Goal: Information Seeking & Learning: Learn about a topic

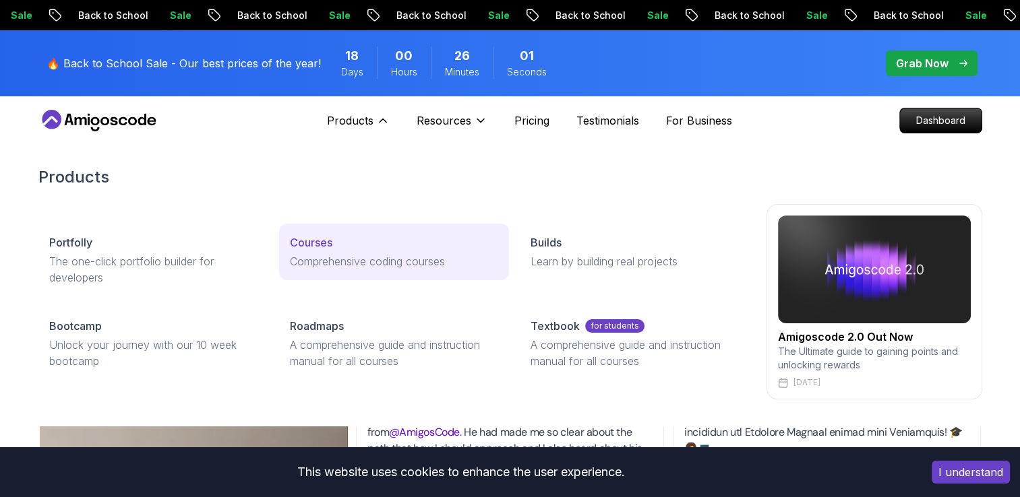
click at [336, 243] on div "Courses" at bounding box center [394, 243] width 208 height 16
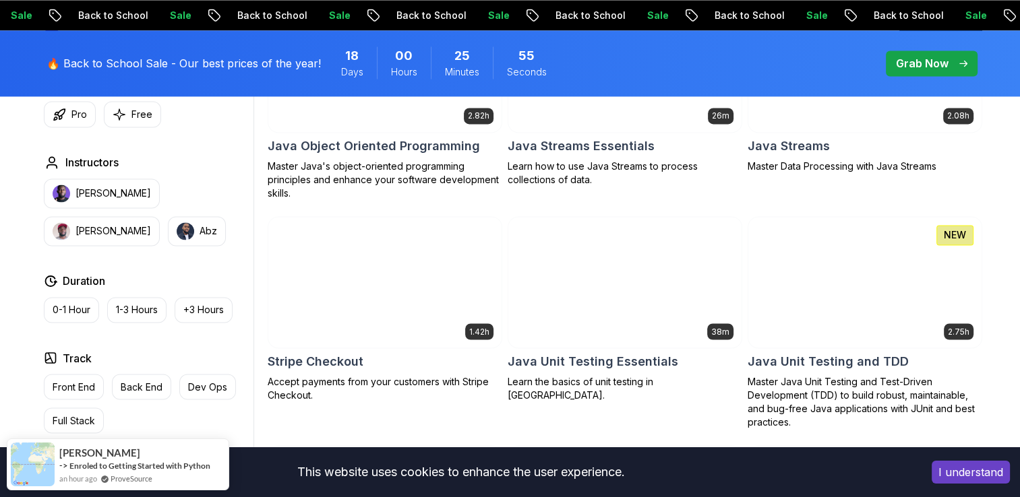
scroll to position [2060, 0]
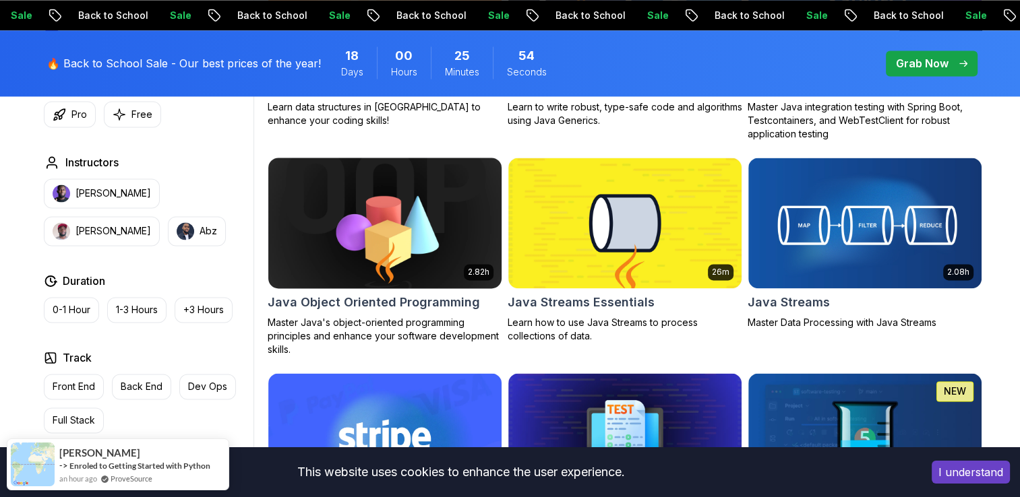
click at [426, 220] on img at bounding box center [384, 222] width 245 height 137
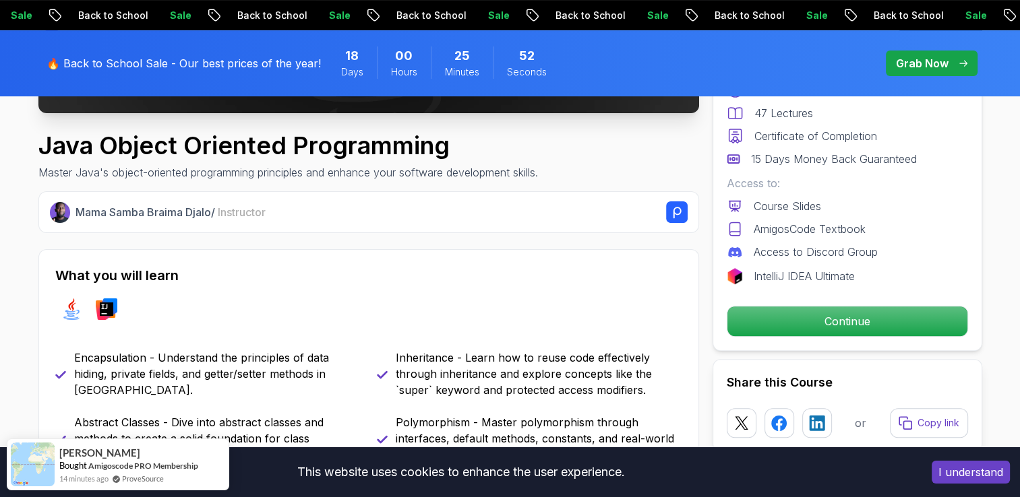
scroll to position [433, 0]
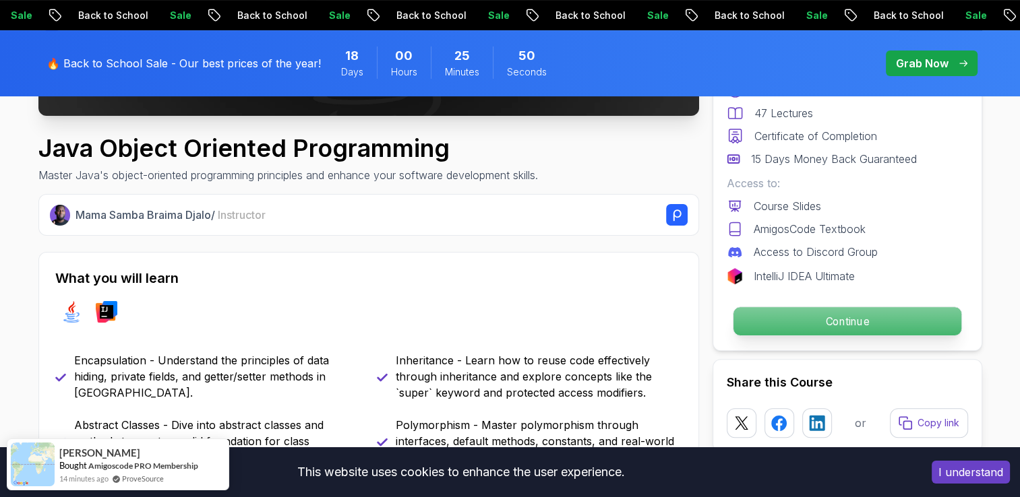
click at [771, 331] on p "Continue" at bounding box center [847, 321] width 228 height 28
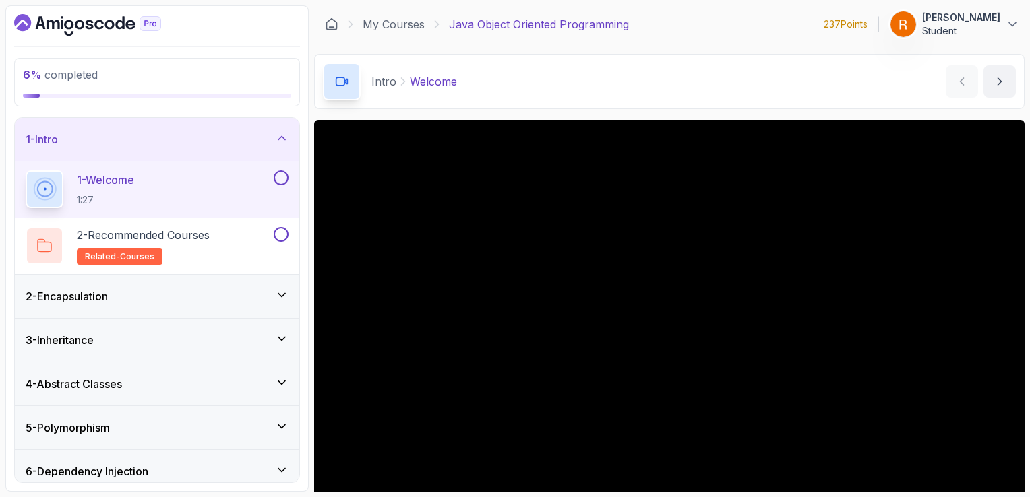
click at [281, 293] on icon at bounding box center [281, 294] width 13 height 13
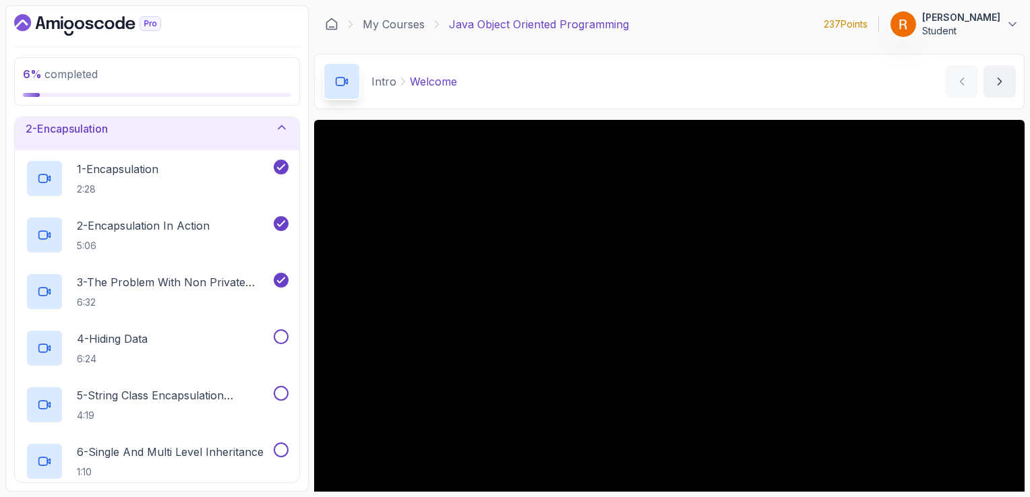
scroll to position [54, 0]
click at [270, 243] on div "2 - Encapsulation In Action 5:06" at bounding box center [148, 235] width 245 height 38
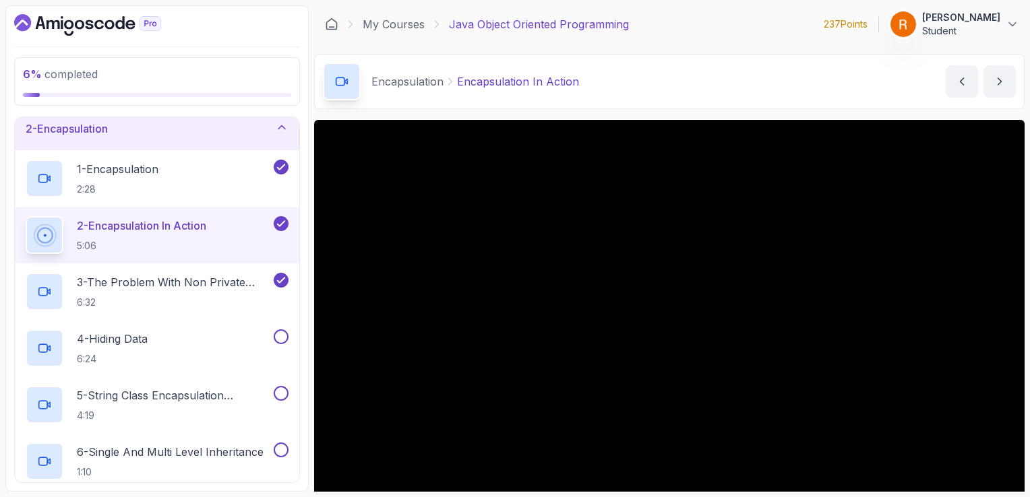
click at [26, 216] on button "2 - Encapsulation In Action 5:06" at bounding box center [157, 235] width 263 height 38
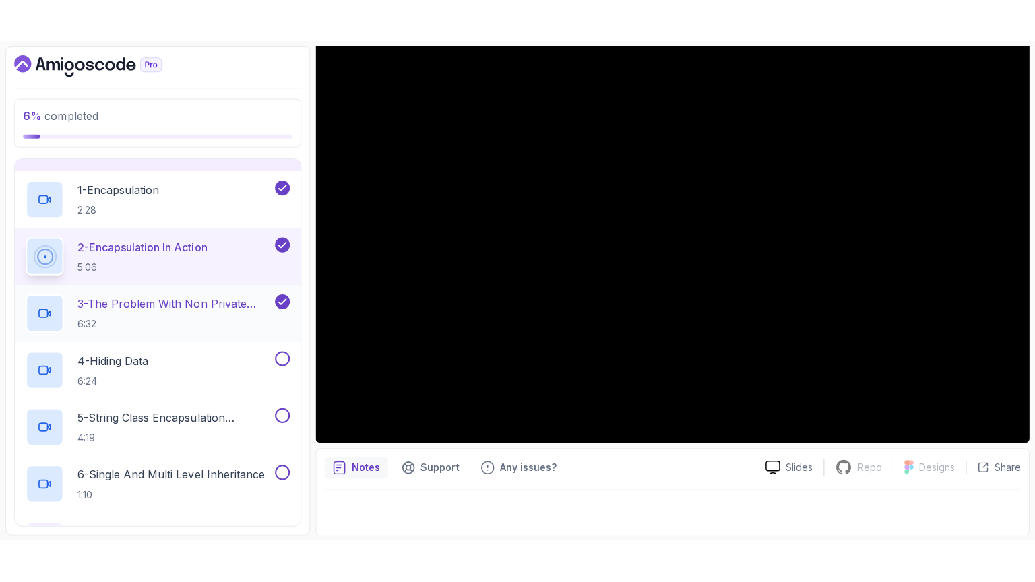
scroll to position [78, 0]
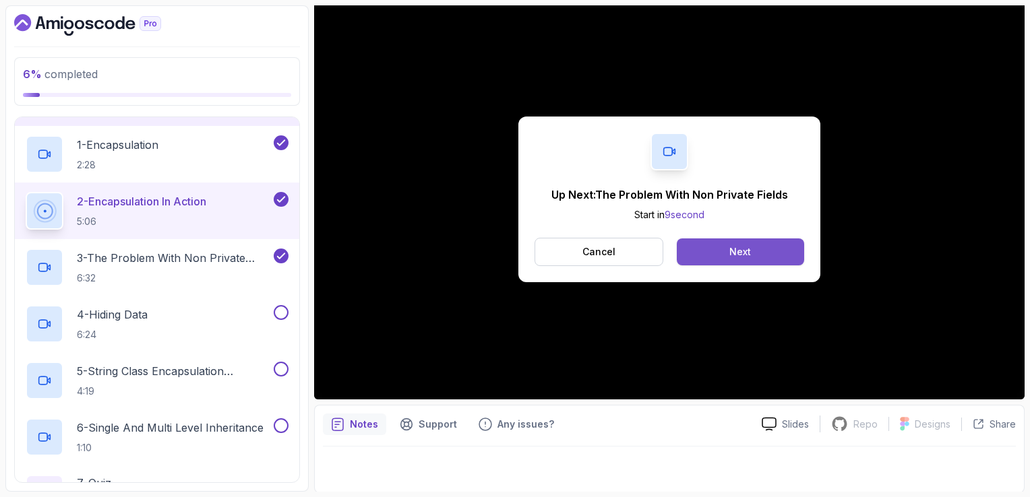
click at [755, 246] on button "Next" at bounding box center [740, 252] width 127 height 27
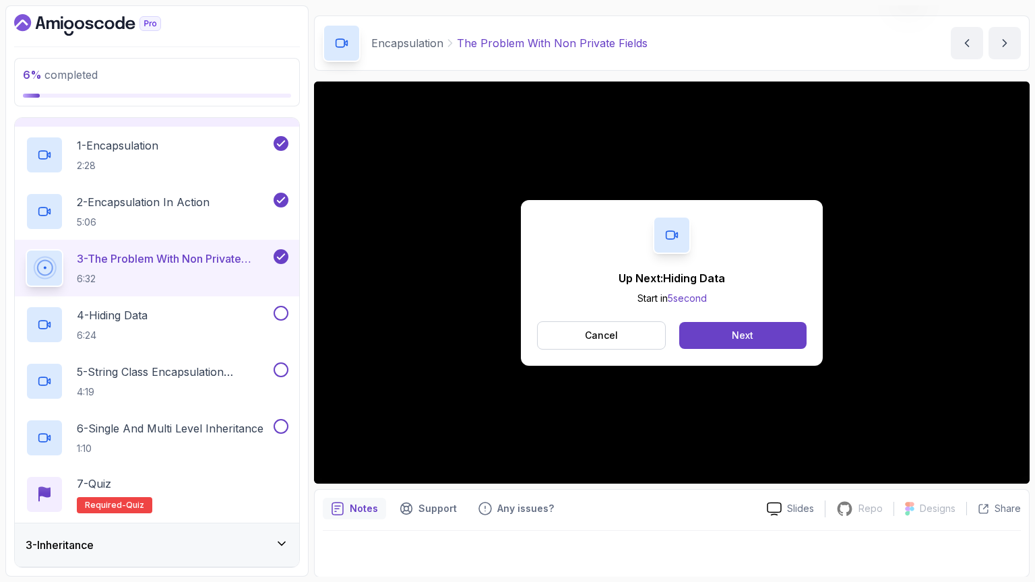
scroll to position [120, 0]
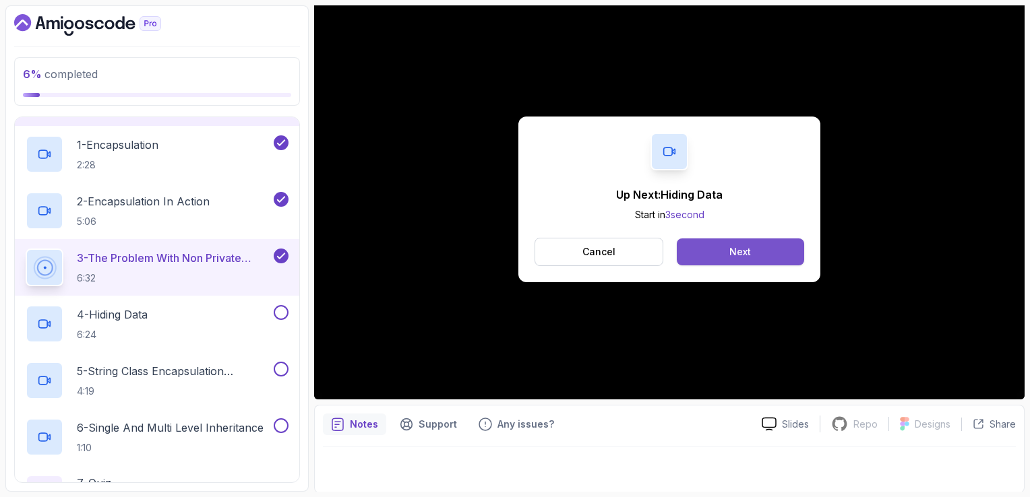
click at [758, 253] on button "Next" at bounding box center [740, 252] width 127 height 27
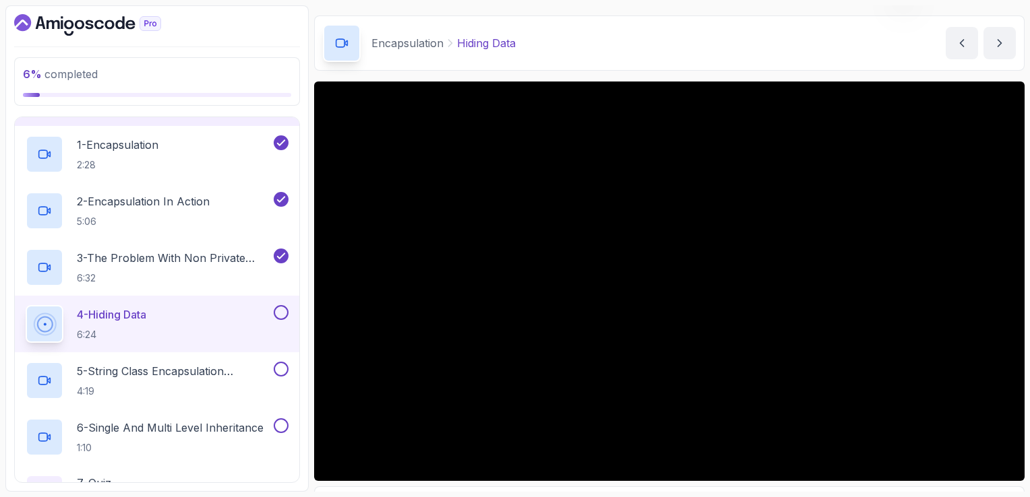
scroll to position [120, 0]
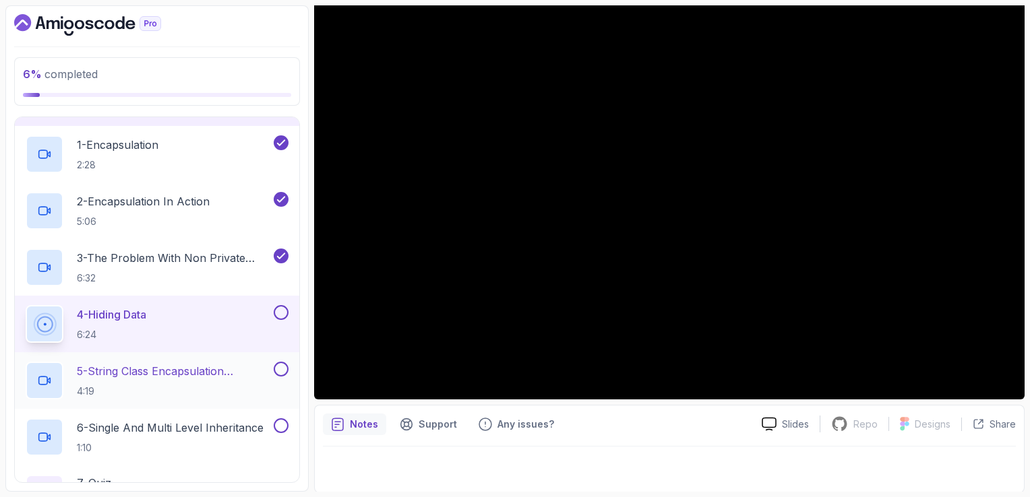
click at [173, 387] on p "4:19" at bounding box center [174, 391] width 194 height 13
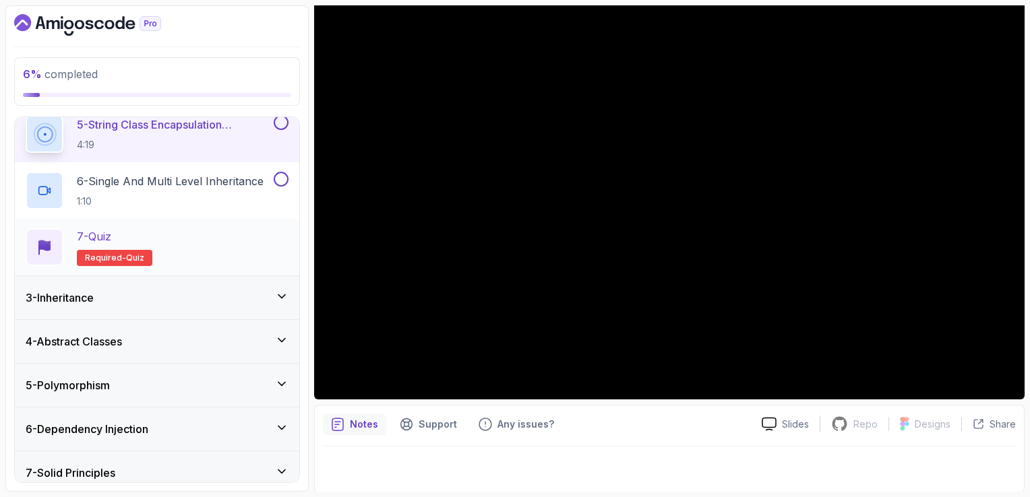
scroll to position [326, 0]
click at [188, 298] on div "3 - Inheritance" at bounding box center [157, 297] width 263 height 16
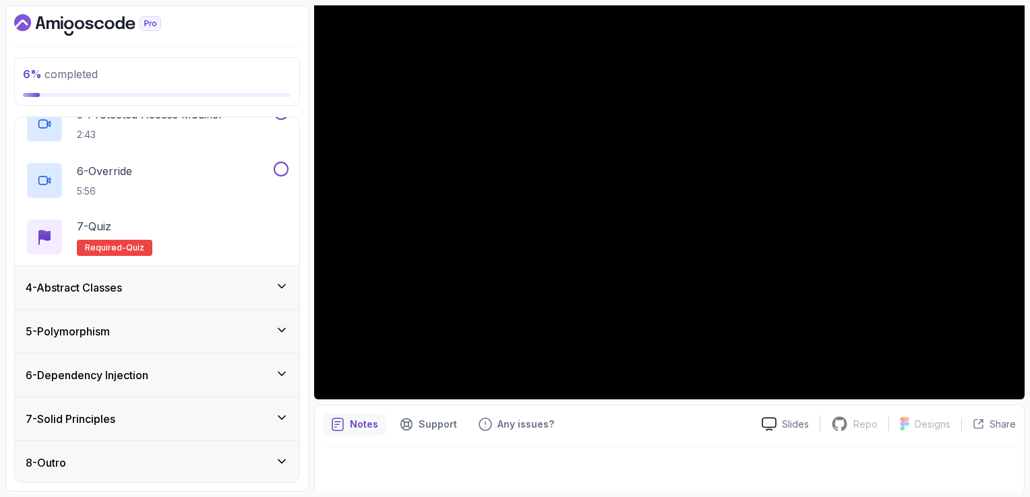
scroll to position [378, 0]
click at [188, 298] on div "4 - Abstract Classes" at bounding box center [157, 288] width 284 height 43
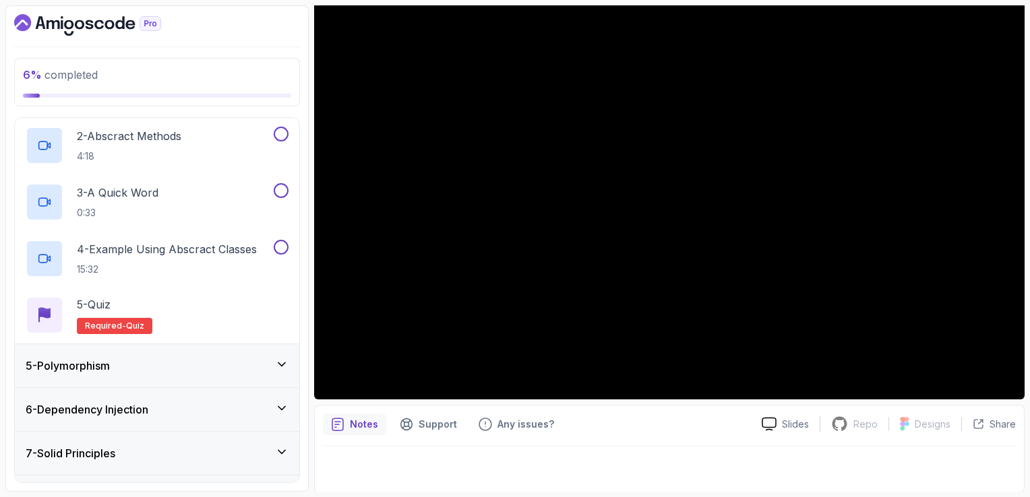
scroll to position [234, 0]
click at [188, 358] on div "5 - Polymorphism" at bounding box center [157, 364] width 263 height 16
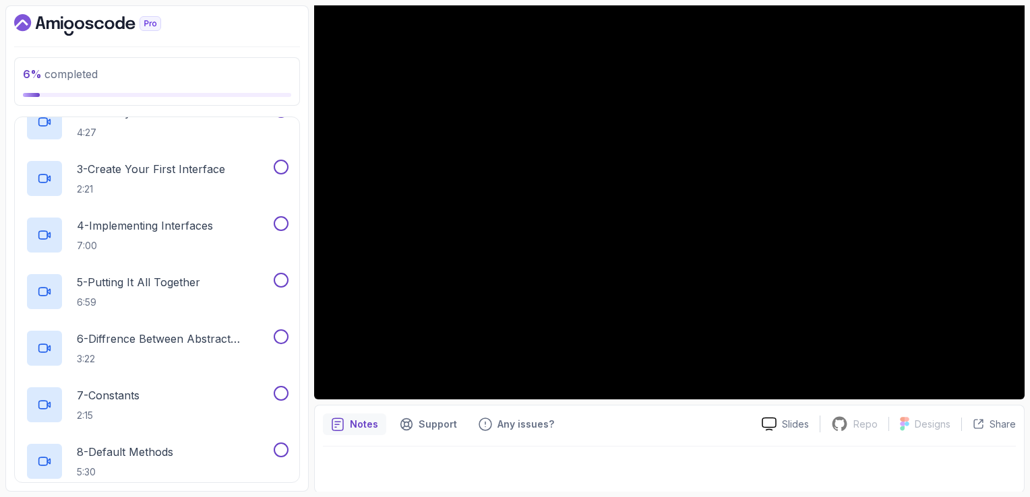
scroll to position [549, 0]
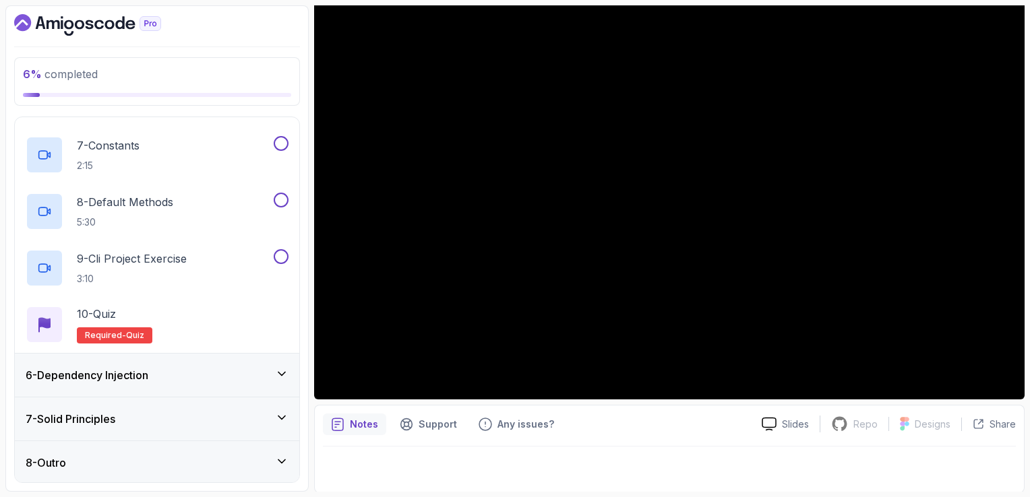
click at [195, 377] on div "6 - Dependency Injection" at bounding box center [157, 375] width 263 height 16
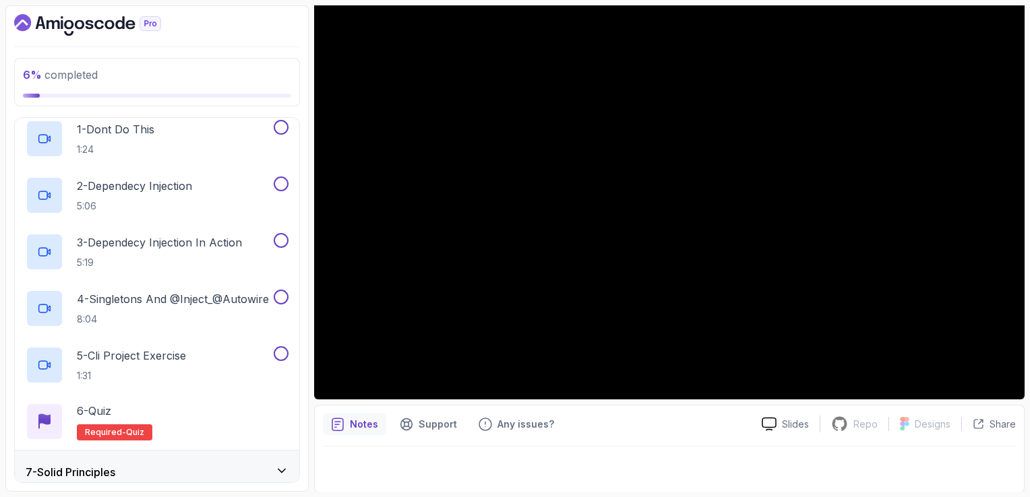
scroll to position [322, 0]
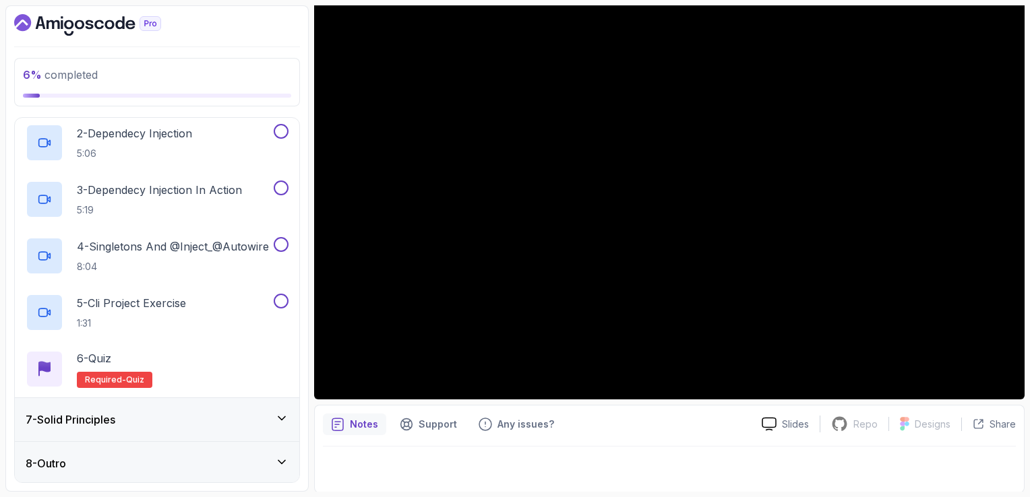
click at [173, 419] on div "7 - Solid Principles" at bounding box center [157, 420] width 263 height 16
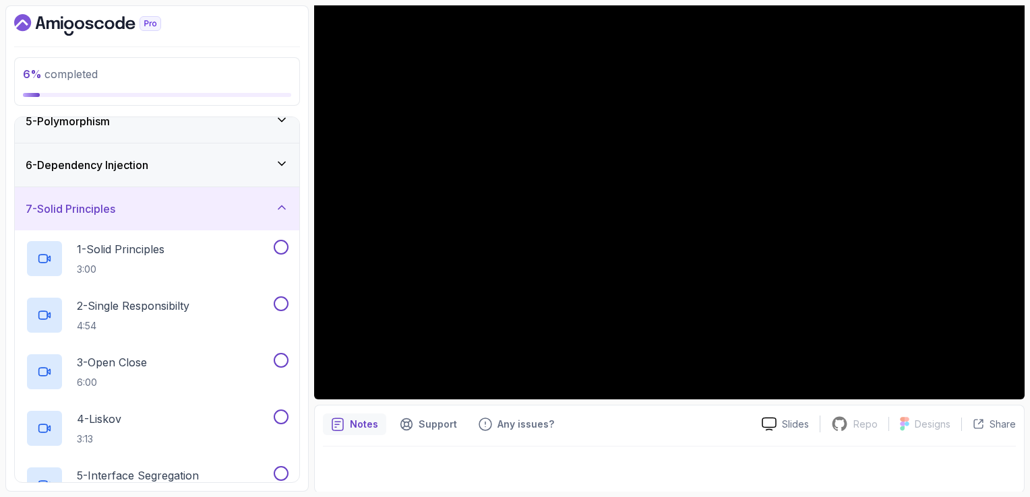
scroll to position [379, 0]
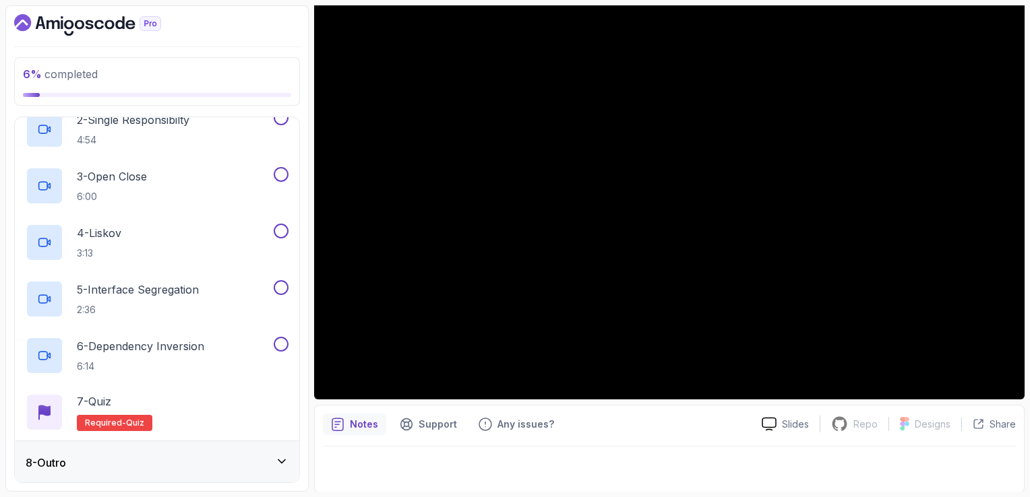
click at [172, 455] on div "8 - Outro" at bounding box center [157, 463] width 263 height 16
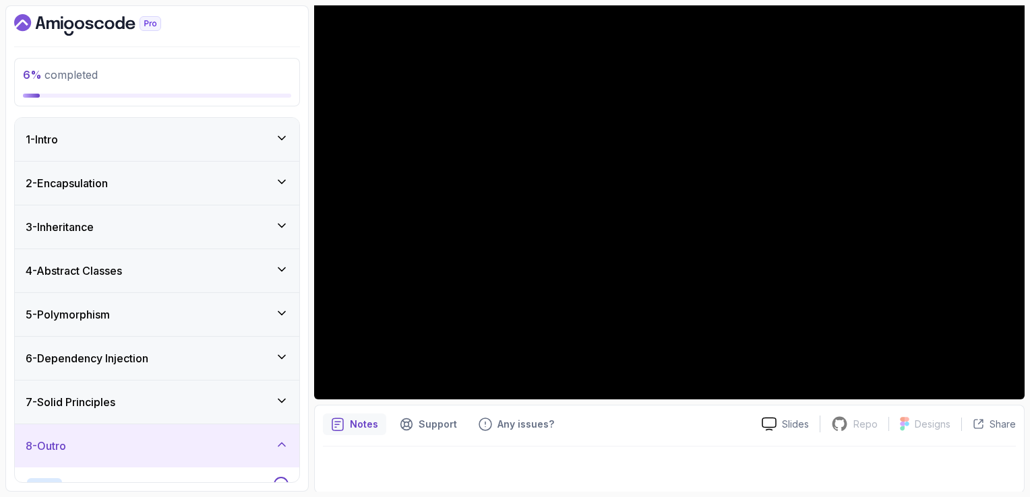
scroll to position [152, 0]
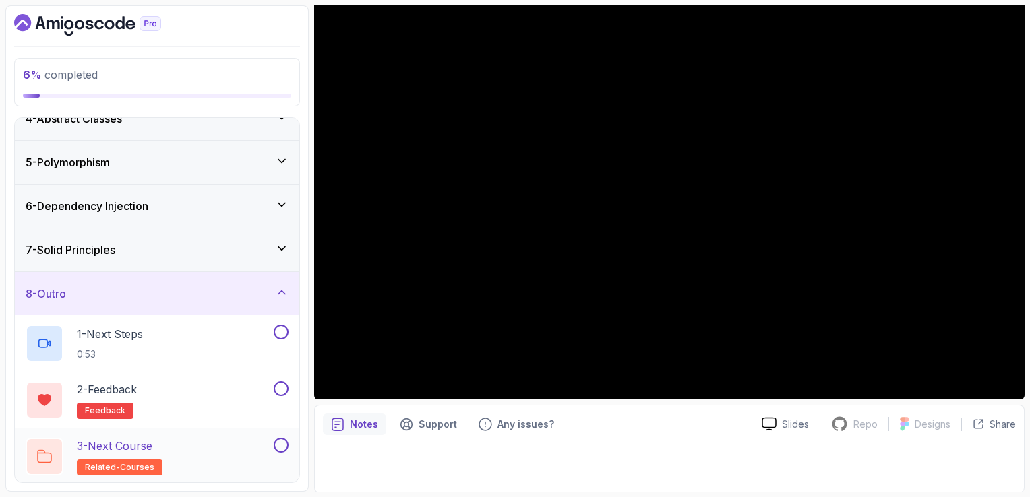
click at [200, 457] on div "3 - Next Course related-courses" at bounding box center [148, 457] width 245 height 38
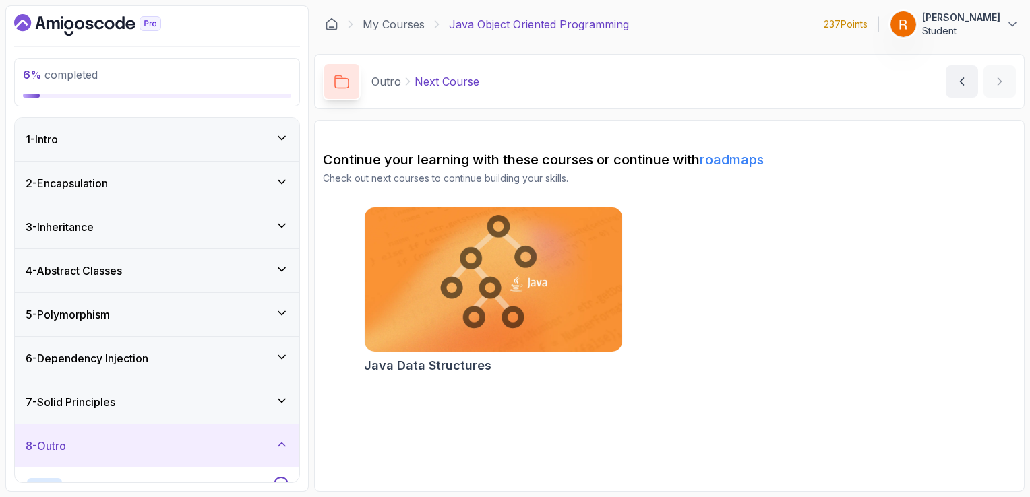
click at [202, 190] on div "2 - Encapsulation" at bounding box center [157, 183] width 263 height 16
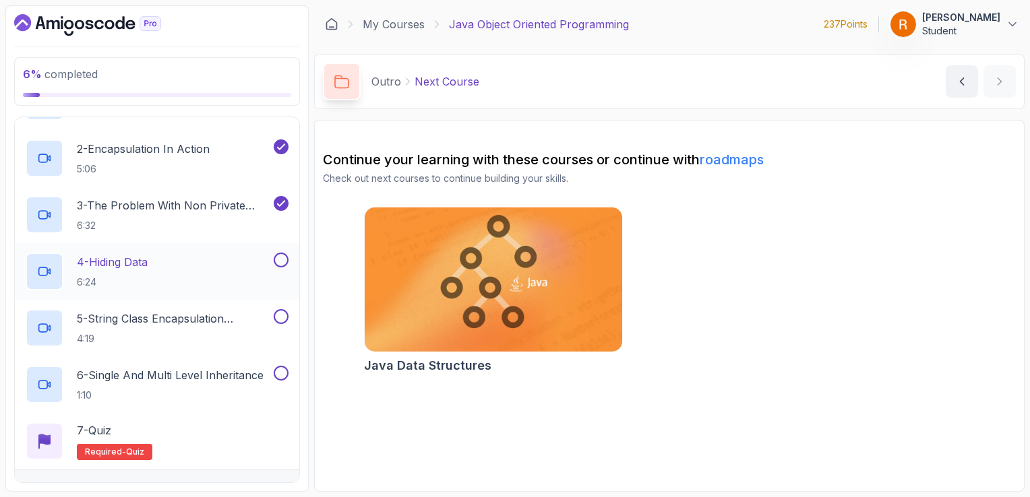
scroll to position [144, 0]
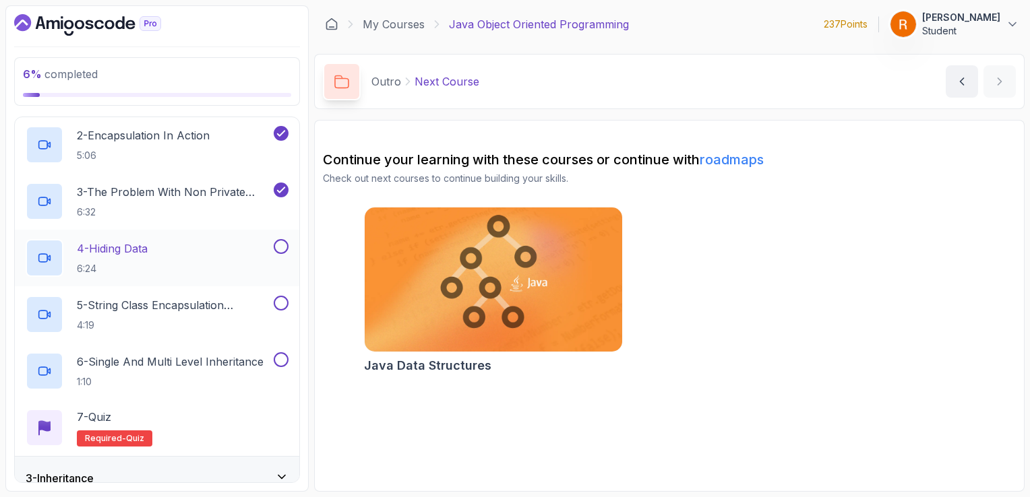
click at [279, 246] on button at bounding box center [281, 246] width 15 height 15
